Goal: Transaction & Acquisition: Purchase product/service

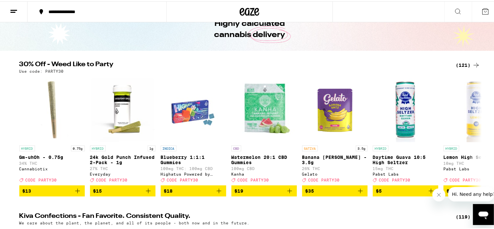
click at [468, 65] on div "(121)" at bounding box center [468, 64] width 24 height 8
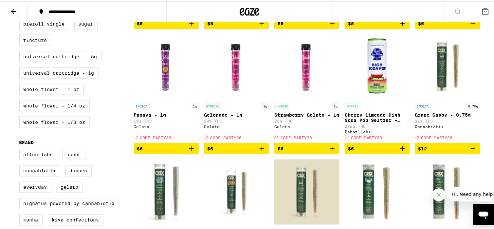
scroll to position [333, 0]
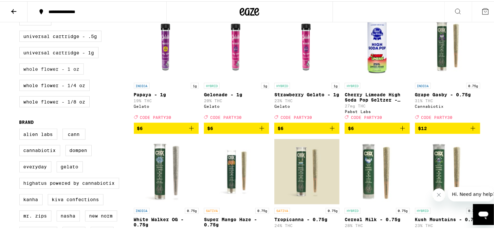
click at [29, 73] on label "Whole Flower - 1 oz" at bounding box center [51, 67] width 65 height 11
checkbox input "true"
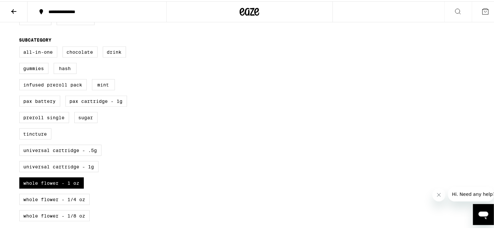
scroll to position [263, 0]
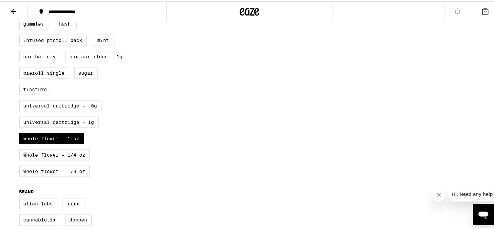
drag, startPoint x: 39, startPoint y: 162, endPoint x: 22, endPoint y: 155, distance: 17.8
click at [22, 155] on div "All-In-One Chocolate Drink Gummies Hash Infused Preroll Pack Mint PAX Battery P…" at bounding box center [76, 91] width 115 height 180
click at [32, 159] on label "Whole Flower - 1/4 oz" at bounding box center [54, 153] width 70 height 11
click at [21, 2] on input "Whole Flower - 1/4 oz" at bounding box center [21, 2] width 0 height 0
checkbox input "true"
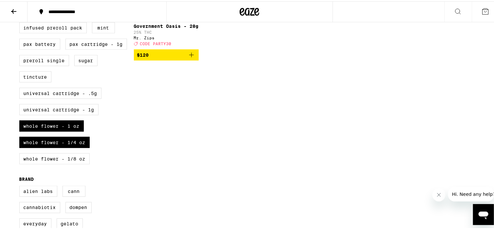
scroll to position [276, 0]
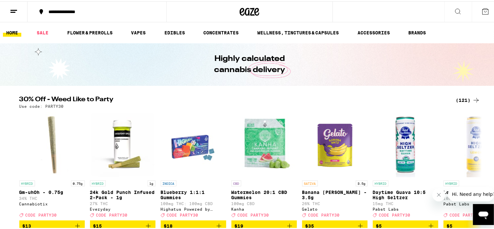
click at [463, 97] on div "(121)" at bounding box center [468, 99] width 24 height 8
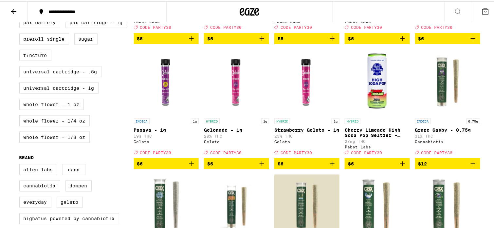
scroll to position [297, 0]
click at [28, 109] on label "Whole Flower - 1 oz" at bounding box center [51, 103] width 65 height 11
checkbox input "true"
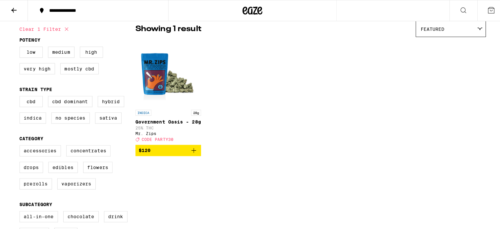
scroll to position [54, 0]
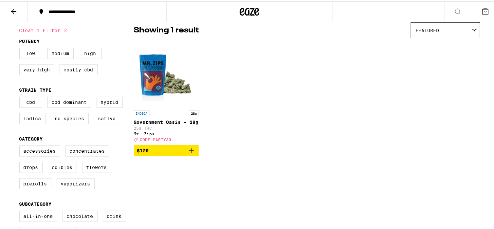
click at [157, 78] on img "Open page for Government Oasis - 28g from Mr. Zips" at bounding box center [166, 73] width 65 height 66
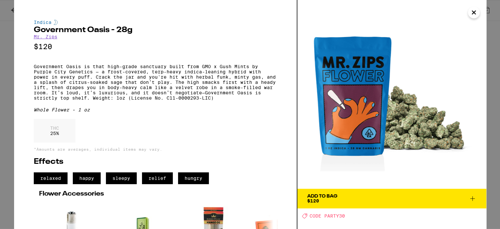
click at [475, 196] on icon at bounding box center [472, 199] width 8 height 8
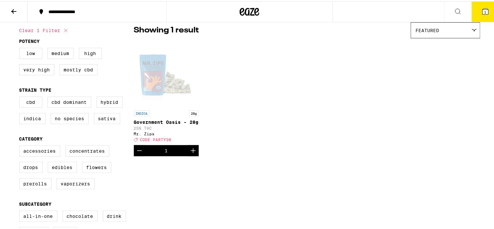
click at [483, 8] on icon at bounding box center [486, 10] width 6 height 6
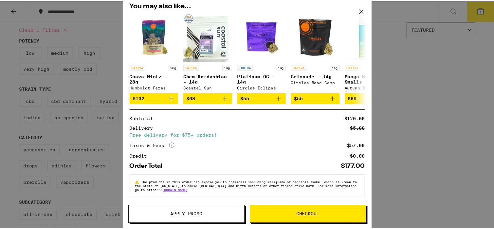
scroll to position [61, 0]
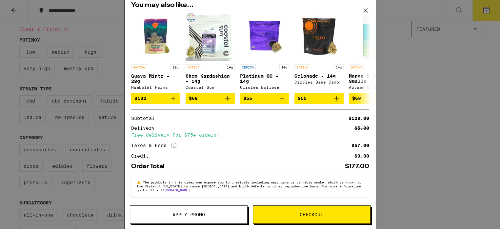
click at [187, 215] on span "Apply Promo" at bounding box center [188, 214] width 32 height 5
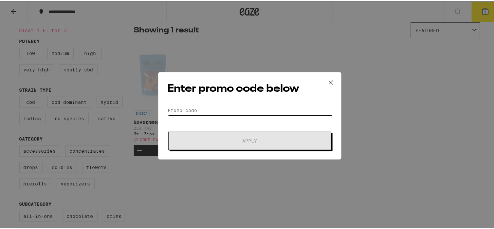
click at [202, 109] on input "Promo Code" at bounding box center [250, 109] width 164 height 10
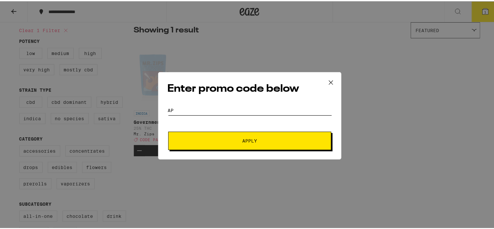
type input "A"
type input "PARTY30"
click at [220, 140] on span "Apply" at bounding box center [250, 139] width 118 height 5
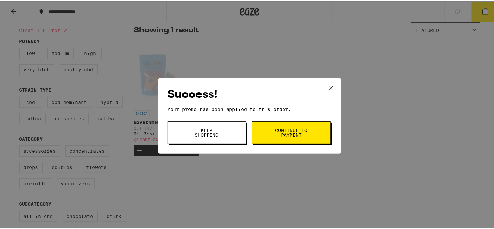
click at [269, 133] on button "Continue to payment" at bounding box center [291, 131] width 79 height 23
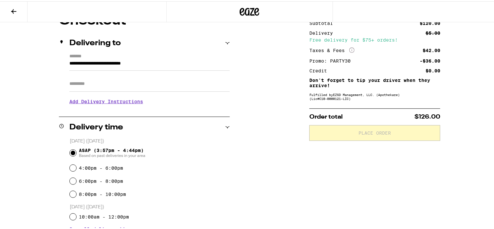
scroll to position [66, 0]
click at [133, 101] on h3 "Add Delivery Instructions" at bounding box center [149, 100] width 161 height 15
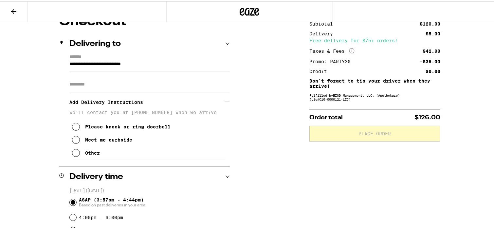
click at [118, 101] on h3 "Add Delivery Instructions" at bounding box center [147, 100] width 156 height 15
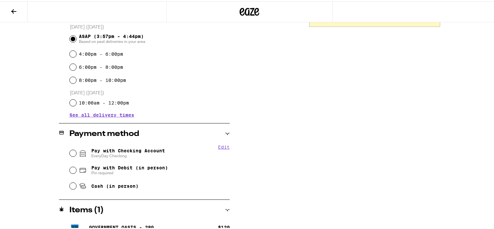
scroll to position [194, 0]
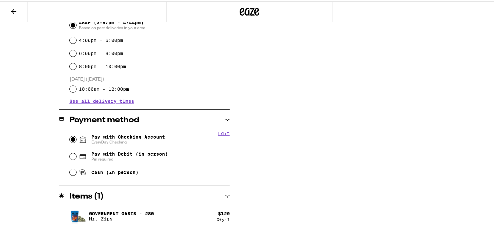
click at [72, 138] on input "Pay with Checking Account EveryDay Checking" at bounding box center [73, 138] width 7 height 7
radio input "true"
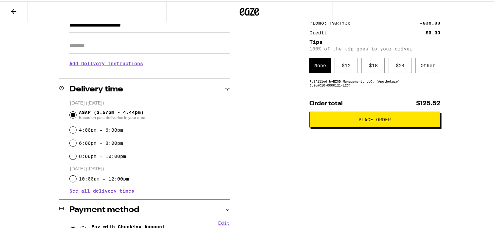
scroll to position [96, 0]
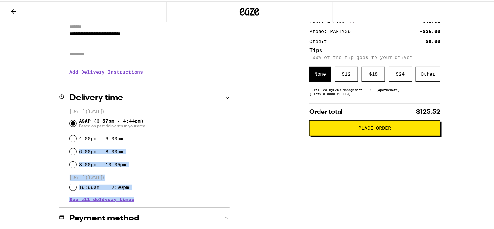
drag, startPoint x: 38, startPoint y: 153, endPoint x: 236, endPoint y: 211, distance: 206.0
click at [236, 211] on div "**********" at bounding box center [250, 166] width 472 height 365
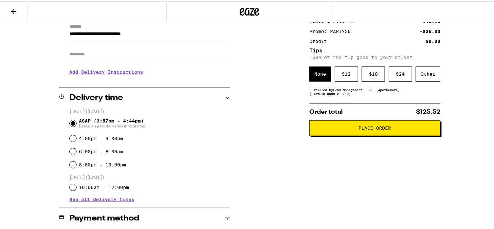
click at [367, 198] on div "Subtotal $120.00 Delivery $5.00 Free delivery for $75+ orders! Taxes & Fees Mor…" at bounding box center [375, 166] width 131 height 365
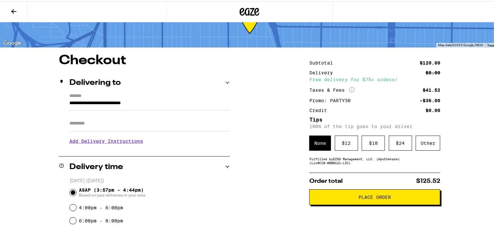
scroll to position [26, 0]
click at [379, 195] on button "Place Order" at bounding box center [375, 196] width 131 height 16
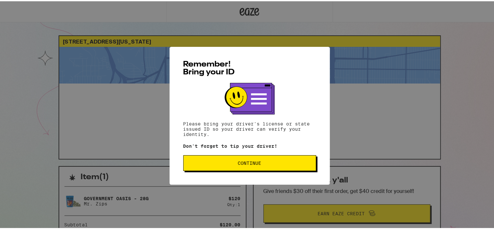
click at [278, 163] on span "Continue" at bounding box center [250, 162] width 122 height 5
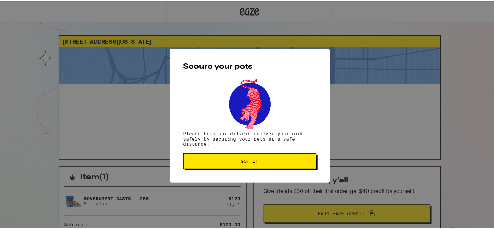
click at [246, 159] on span "Got it" at bounding box center [250, 160] width 18 height 5
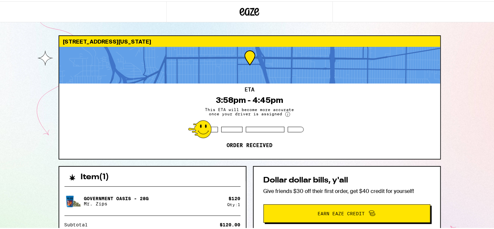
click at [29, 105] on div "[STREET_ADDRESS][US_STATE] ETA 3:58pm - 4:45pm This ETA will become more accura…" at bounding box center [250, 178] width 500 height 357
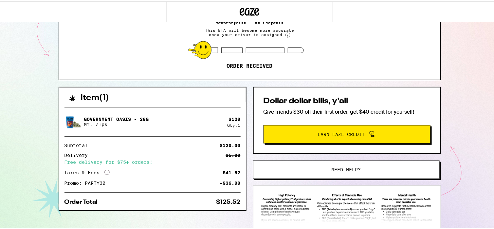
scroll to position [80, 0]
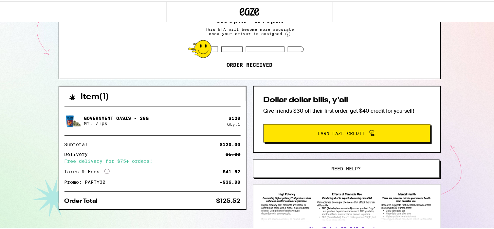
click at [24, 137] on div "[STREET_ADDRESS][US_STATE] ETA 3:58pm - 4:45pm This ETA will become more accura…" at bounding box center [250, 98] width 500 height 357
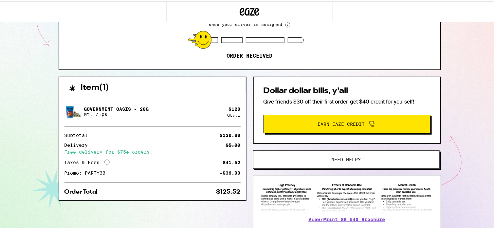
scroll to position [0, 0]
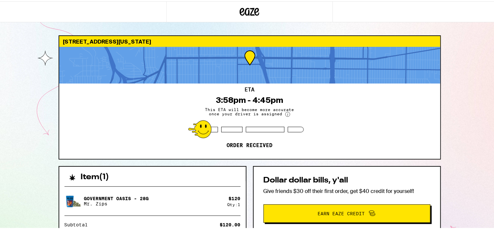
click at [38, 89] on div "[STREET_ADDRESS][US_STATE] ETA 3:58pm - 4:45pm This ETA will become more accura…" at bounding box center [250, 178] width 500 height 357
